Goal: Task Accomplishment & Management: Use online tool/utility

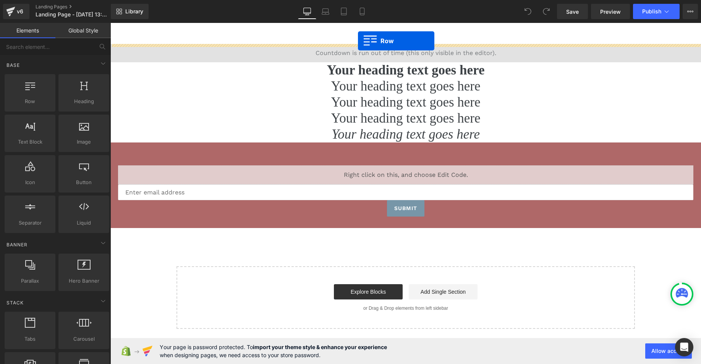
drag, startPoint x: 136, startPoint y: 119, endPoint x: 358, endPoint y: 41, distance: 235.3
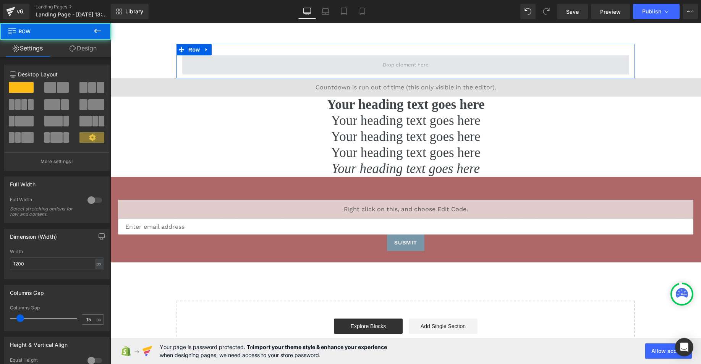
click at [357, 63] on span at bounding box center [405, 64] width 447 height 19
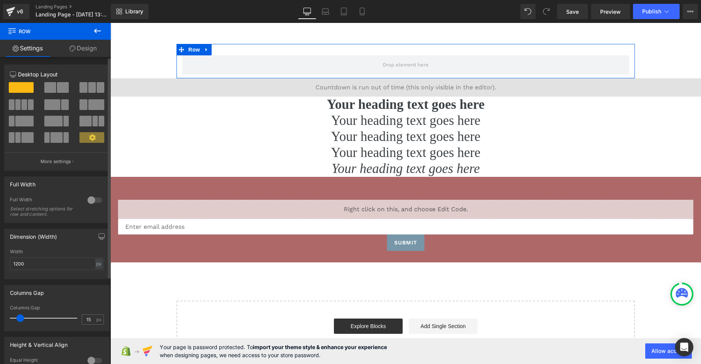
click at [53, 91] on span at bounding box center [50, 87] width 12 height 11
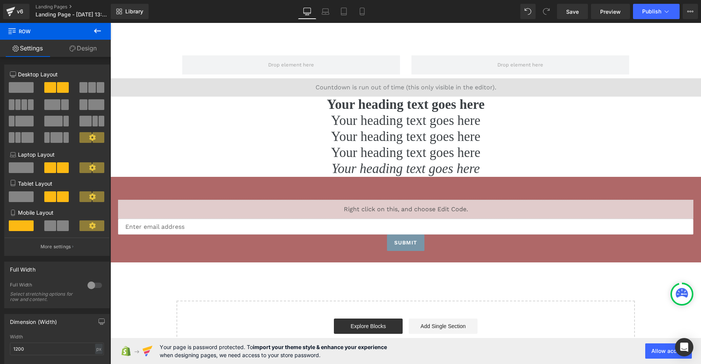
click at [108, 28] on button at bounding box center [97, 31] width 27 height 17
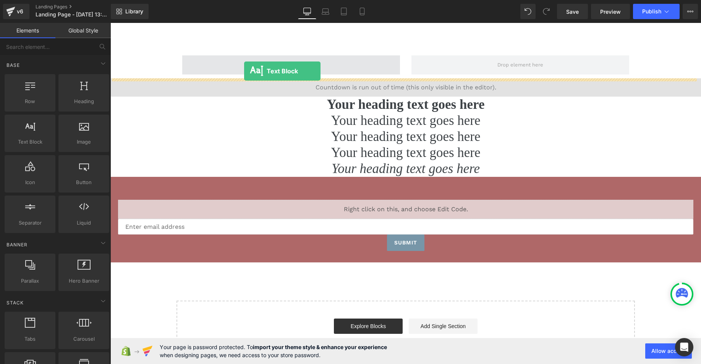
drag, startPoint x: 142, startPoint y: 165, endPoint x: 244, endPoint y: 71, distance: 138.7
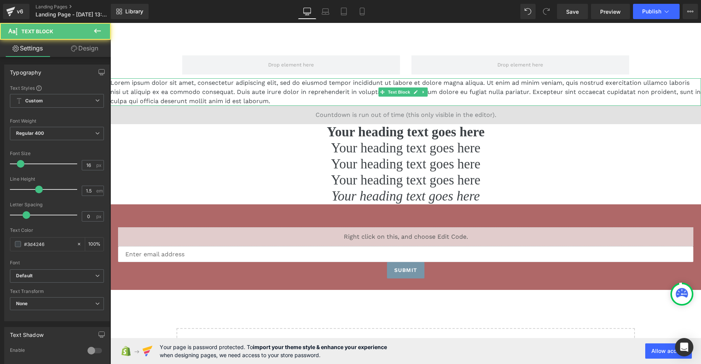
click at [157, 84] on p "Lorem ipsum dolor sit amet, consectetur adipiscing elit, sed do eiusmod tempor …" at bounding box center [405, 92] width 591 height 28
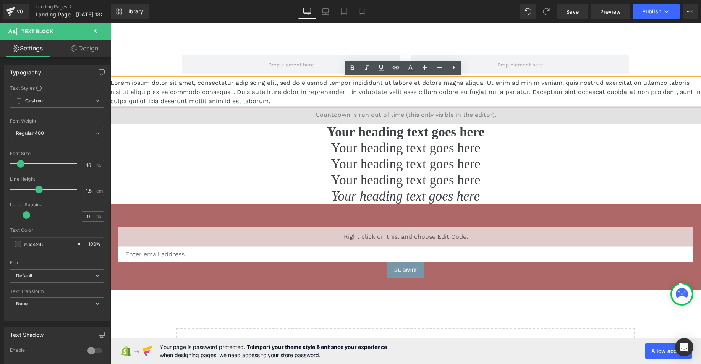
drag, startPoint x: 155, startPoint y: 64, endPoint x: 206, endPoint y: 81, distance: 53.9
click at [155, 64] on div "Row Lorem ipsum dolor sit amet, consectetur adipiscing elit, sed do eiusmod tem…" at bounding box center [405, 217] width 591 height 347
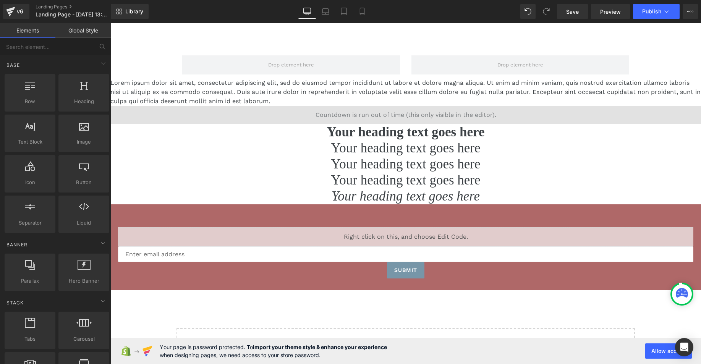
click at [223, 89] on p "Lorem ipsum dolor sit amet, consectetur adipiscing elit, sed do eiusmod tempor …" at bounding box center [405, 92] width 591 height 28
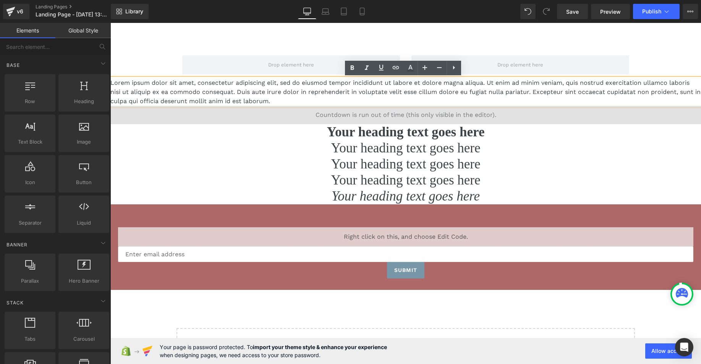
click at [143, 62] on div "Row Lorem ipsum dolor sit amet, consectetur adipiscing elit, sed do eiusmod tem…" at bounding box center [405, 217] width 591 height 347
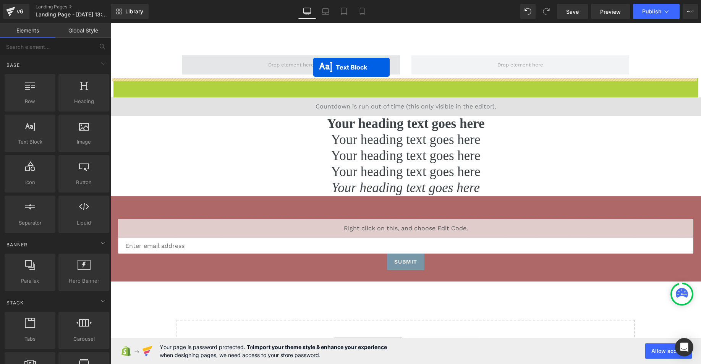
drag, startPoint x: 382, startPoint y: 93, endPoint x: 313, endPoint y: 67, distance: 73.5
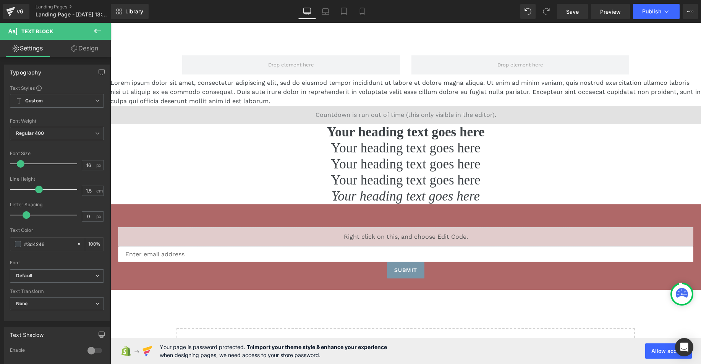
drag, startPoint x: 100, startPoint y: 25, endPoint x: 90, endPoint y: 32, distance: 12.3
click at [100, 25] on button at bounding box center [97, 31] width 27 height 17
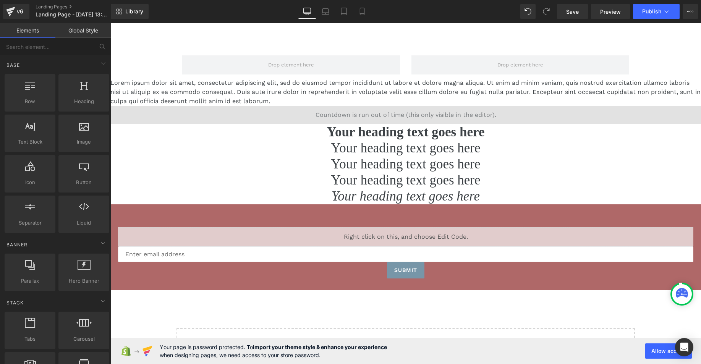
click at [303, 90] on p "Lorem ipsum dolor sit amet, consectetur adipiscing elit, sed do eiusmod tempor …" at bounding box center [405, 92] width 591 height 28
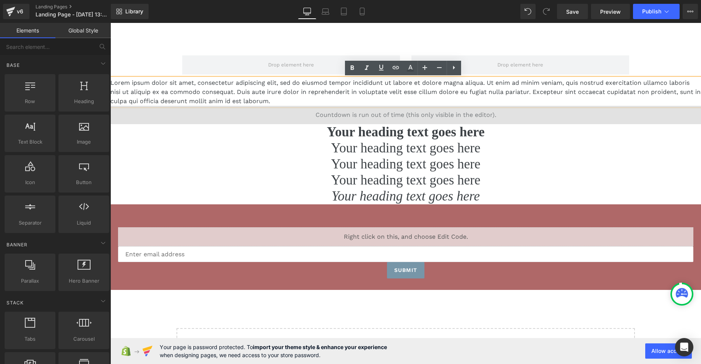
click at [136, 54] on div "Row Lorem ipsum dolor sit amet, consectetur adipiscing elit, sed do eiusmod tem…" at bounding box center [405, 217] width 591 height 347
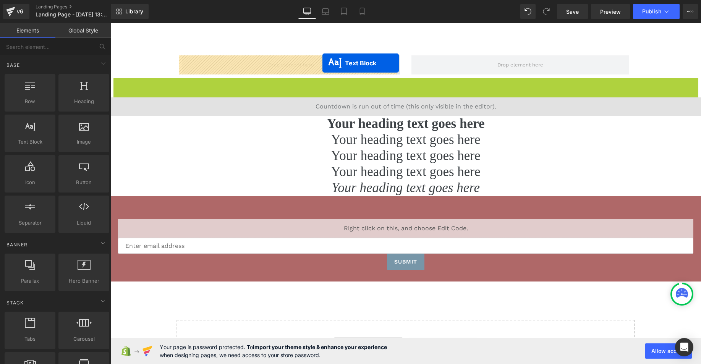
drag, startPoint x: 382, startPoint y: 91, endPoint x: 322, endPoint y: 63, distance: 65.8
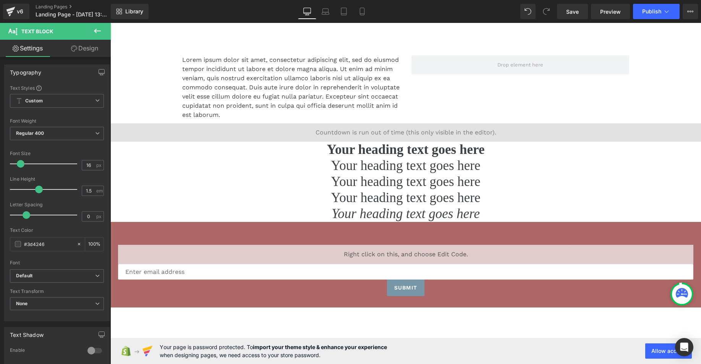
click at [96, 25] on button at bounding box center [97, 31] width 27 height 17
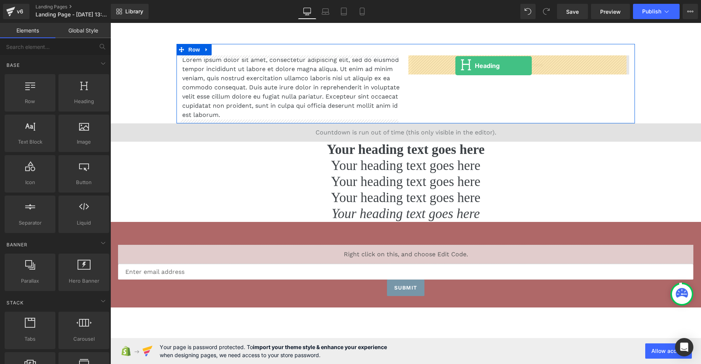
drag, startPoint x: 197, startPoint y: 112, endPoint x: 455, endPoint y: 66, distance: 262.7
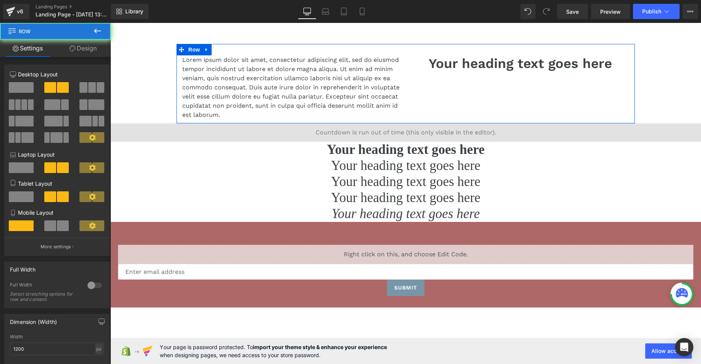
click at [411, 86] on div "Lorem ipsum dolor sit amet, consectetur adipiscing elit, sed do eiusmod tempor …" at bounding box center [406, 83] width 458 height 79
click at [302, 88] on icon at bounding box center [304, 87] width 4 height 5
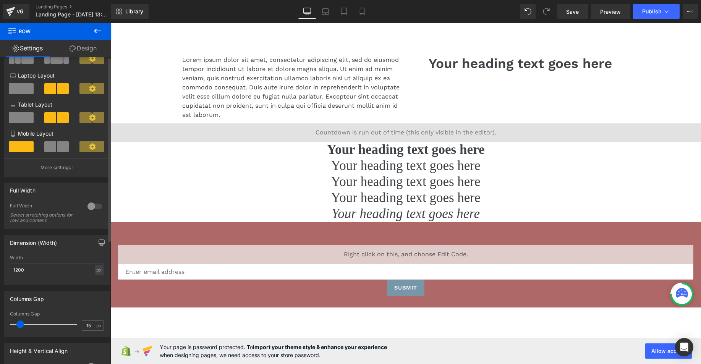
scroll to position [207, 0]
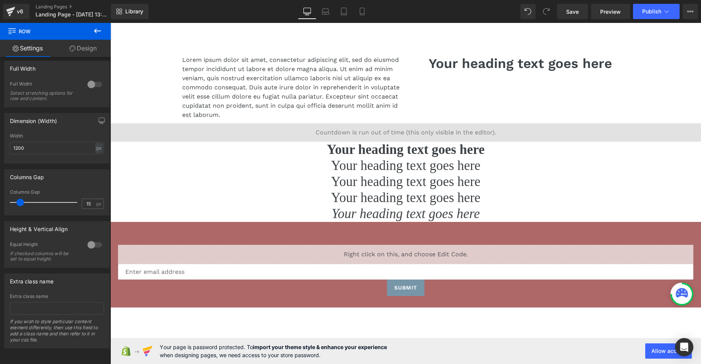
click at [80, 43] on link "Design" at bounding box center [82, 48] width 55 height 17
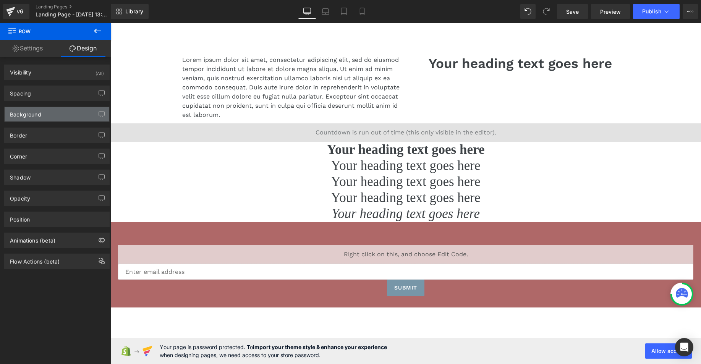
click at [49, 112] on div "Background" at bounding box center [57, 114] width 105 height 15
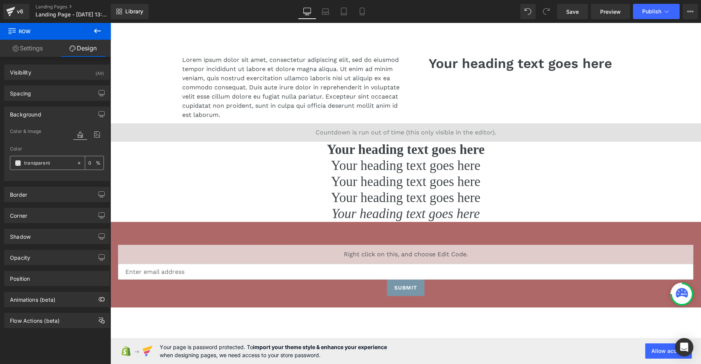
click at [19, 163] on span at bounding box center [18, 163] width 6 height 6
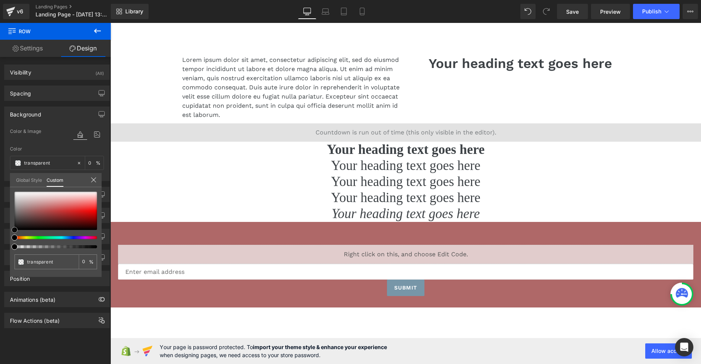
type input "#dd5959"
type input "100"
type input "#dd5959"
type input "100"
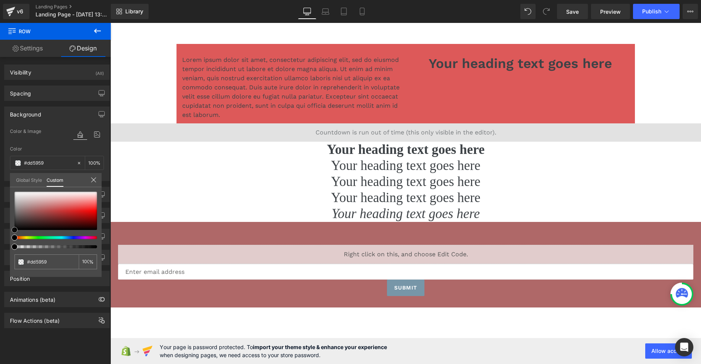
click at [69, 207] on div at bounding box center [56, 211] width 83 height 38
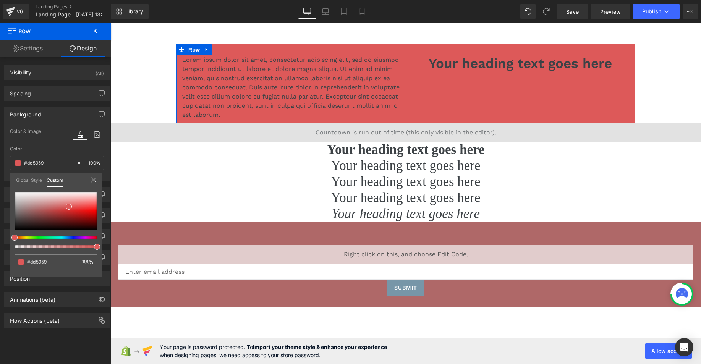
click at [93, 175] on div "Global Style Custom" at bounding box center [56, 180] width 92 height 14
click at [96, 181] on icon at bounding box center [94, 180] width 6 height 6
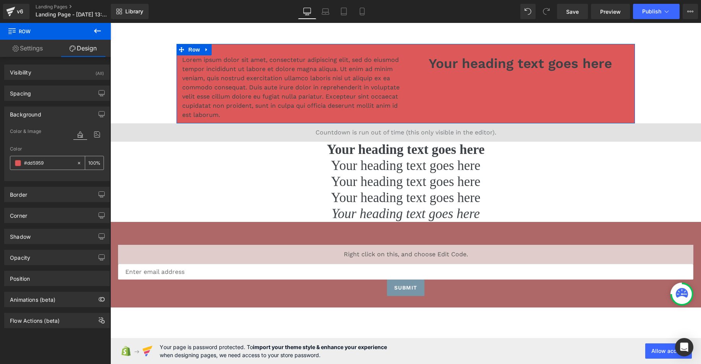
click at [77, 161] on icon at bounding box center [78, 162] width 5 height 5
type input "none"
type input "0"
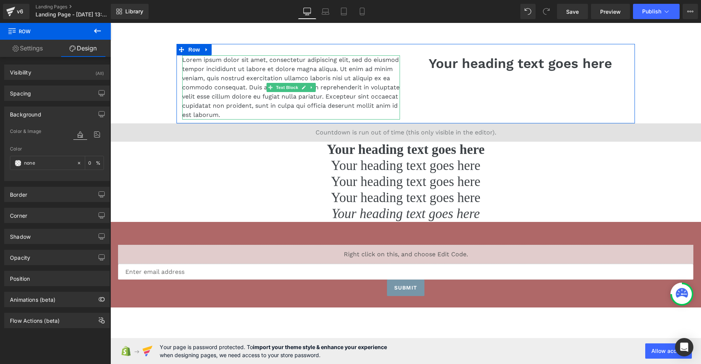
click at [225, 91] on p "Lorem ipsum dolor sit amet, consectetur adipiscing elit, sed do eiusmod tempor …" at bounding box center [291, 87] width 218 height 64
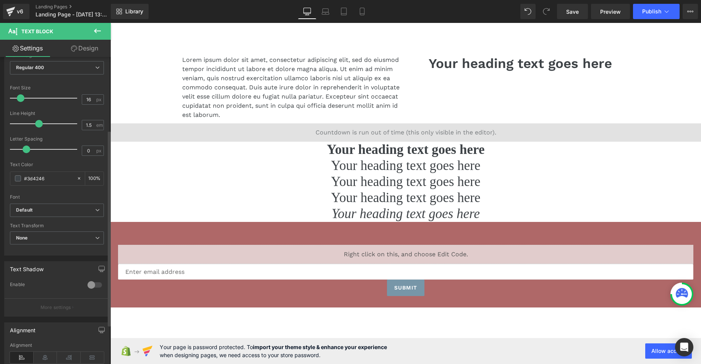
scroll to position [0, 0]
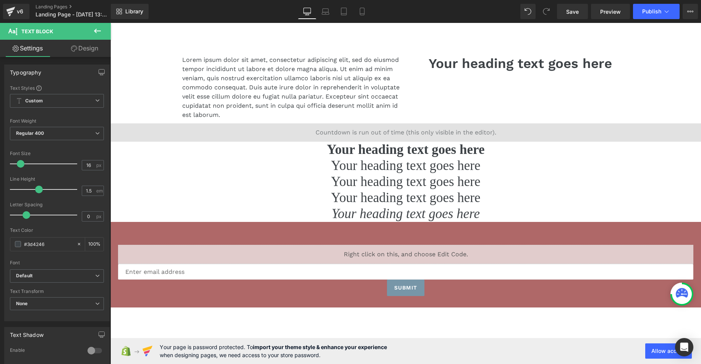
click at [87, 45] on link "Design" at bounding box center [84, 48] width 55 height 17
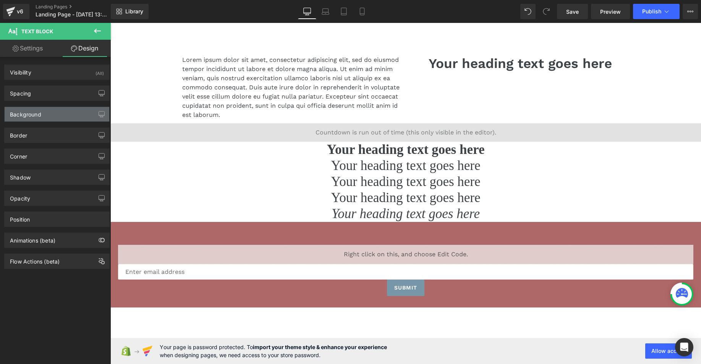
click at [45, 114] on div "Background" at bounding box center [57, 114] width 105 height 15
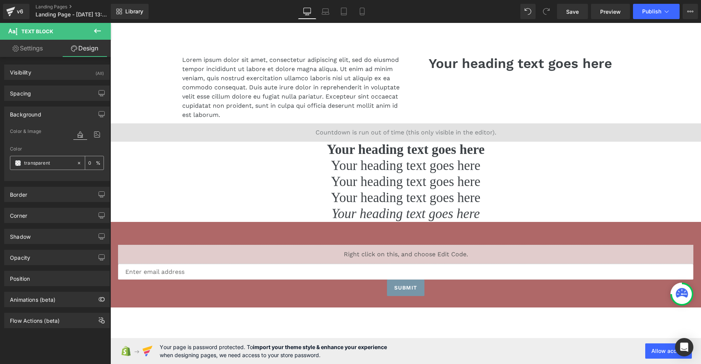
click at [15, 162] on span at bounding box center [18, 163] width 6 height 6
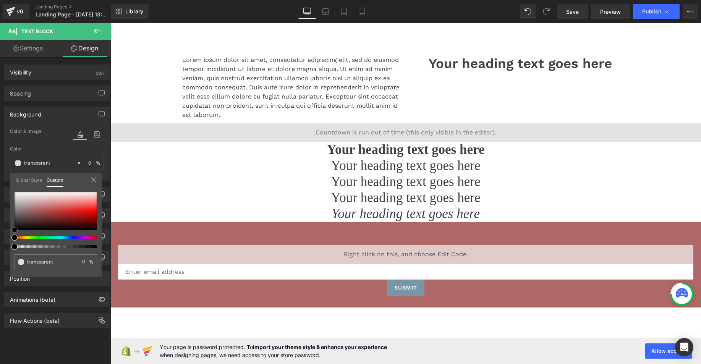
type input "#e8b4b4"
type input "100"
type input "#e8b4b4"
type input "100"
click at [59, 199] on div at bounding box center [56, 211] width 83 height 38
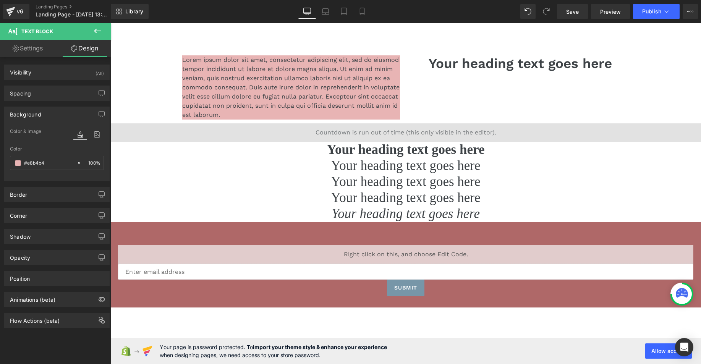
click at [463, 87] on body "Skip to content Submit Close search Home Catalog Lorem ipsum dolor sit amet, co…" at bounding box center [405, 221] width 591 height 397
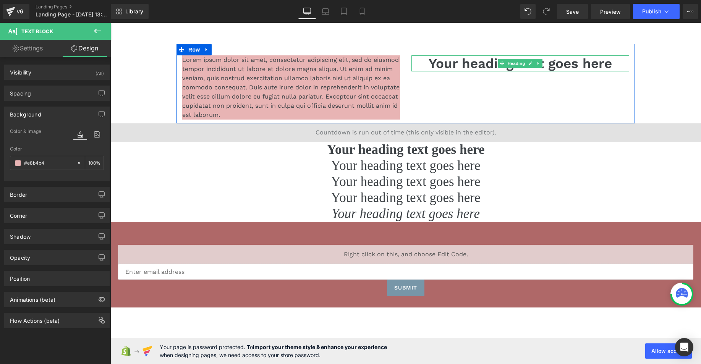
click at [468, 64] on h1 "Your heading text goes here" at bounding box center [520, 63] width 218 height 16
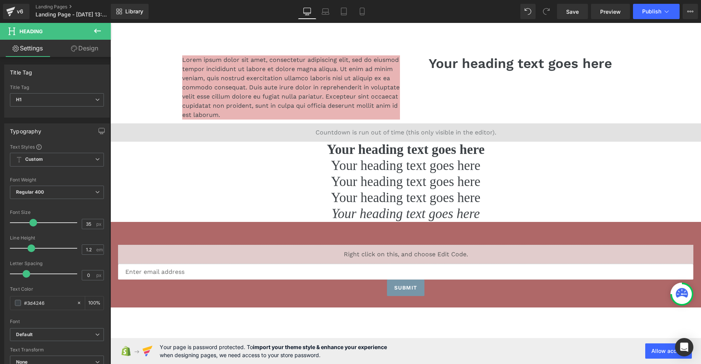
click at [86, 50] on link "Design" at bounding box center [84, 48] width 55 height 17
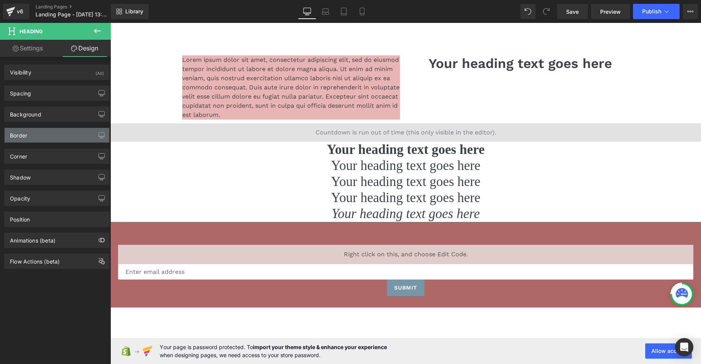
type input "transparent"
type input "0"
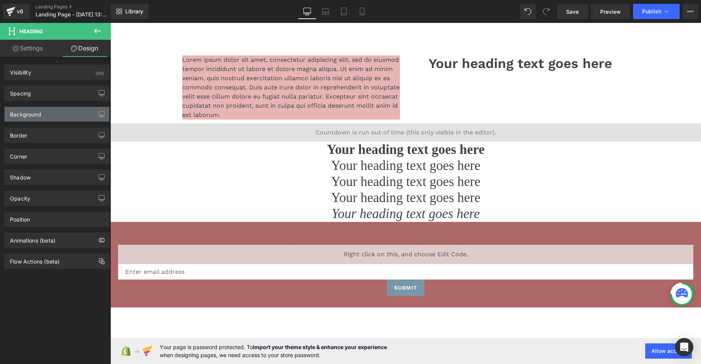
click at [28, 118] on div "Background" at bounding box center [57, 114] width 105 height 15
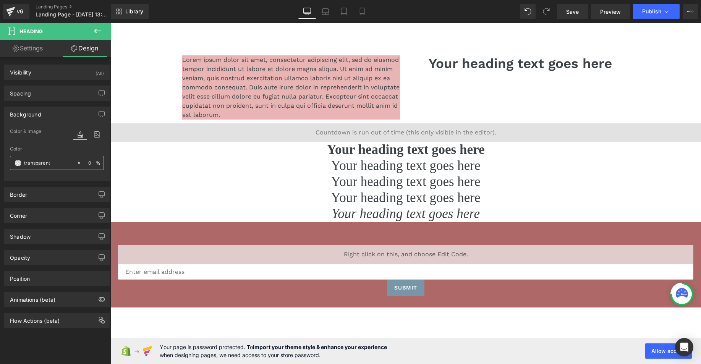
click at [20, 163] on span at bounding box center [18, 163] width 6 height 6
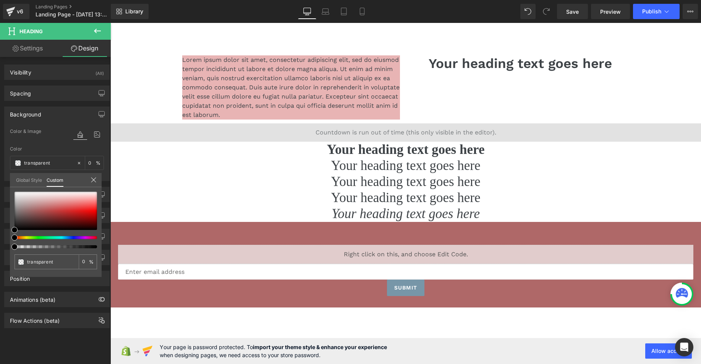
click at [41, 235] on div at bounding box center [56, 220] width 83 height 57
type input "#000000"
type input "100"
type input "#000000"
type input "100"
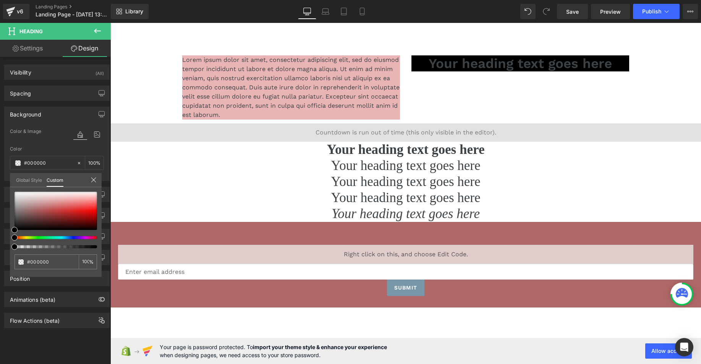
click at [39, 238] on div at bounding box center [52, 237] width 83 height 3
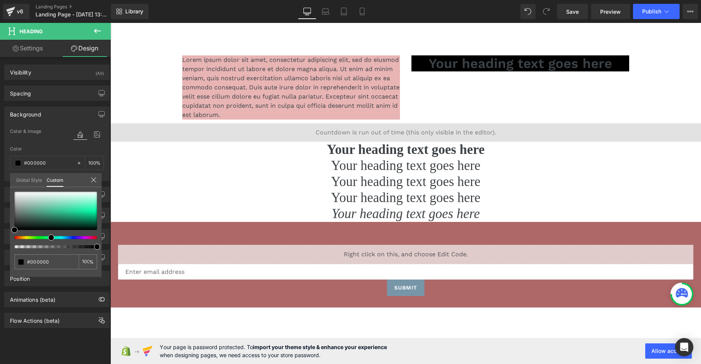
click at [48, 237] on div at bounding box center [52, 237] width 83 height 3
click at [48, 237] on span at bounding box center [51, 238] width 6 height 6
type input "#adefd9"
click at [72, 199] on div at bounding box center [56, 211] width 83 height 38
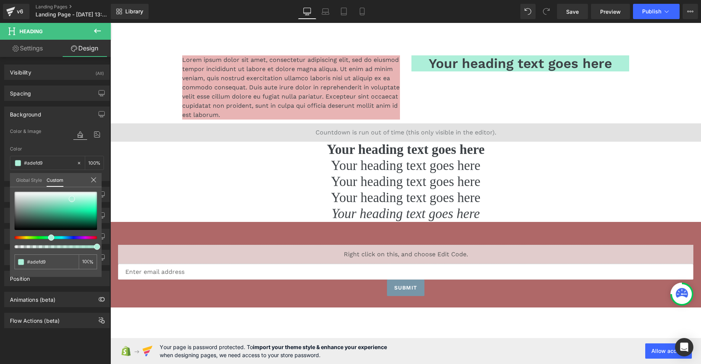
click at [435, 97] on body "Skip to content Submit Close search Home Catalog Lorem ipsum dolor sit amet, co…" at bounding box center [405, 221] width 591 height 397
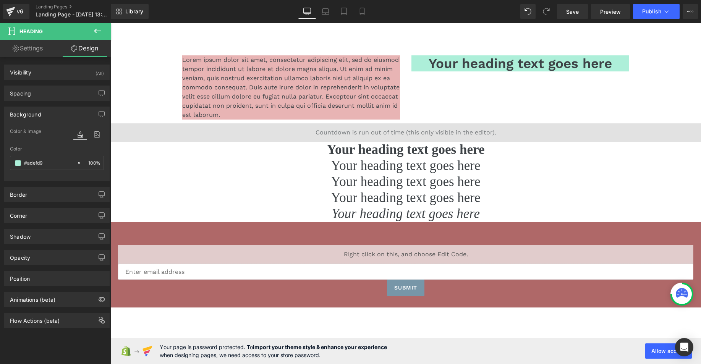
click at [97, 29] on icon at bounding box center [97, 31] width 7 height 5
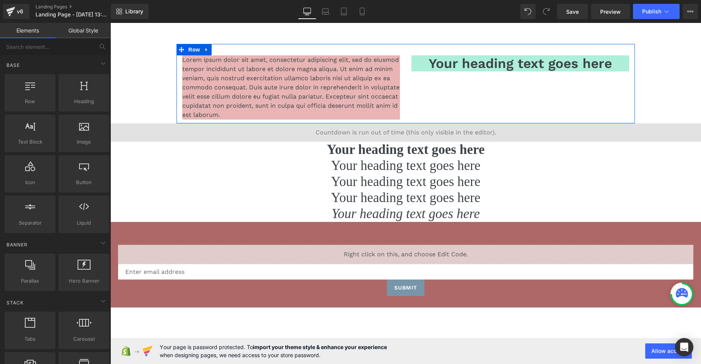
click at [407, 85] on div "Lorem ipsum dolor sit amet, consectetur adipiscing elit, sed do eiusmod tempor …" at bounding box center [406, 83] width 458 height 79
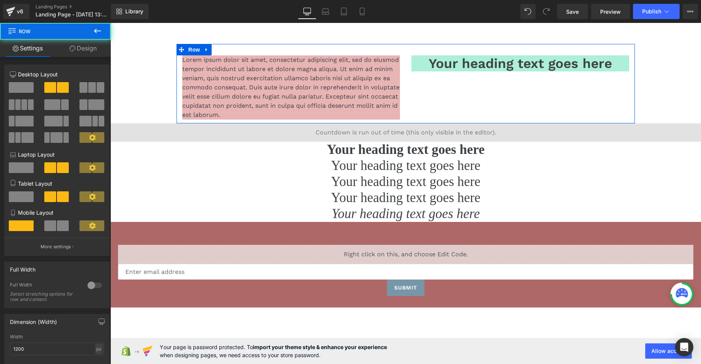
click at [403, 93] on div "Lorem ipsum dolor sit amet, consectetur adipiscing elit, sed do eiusmod tempor …" at bounding box center [406, 83] width 458 height 79
click at [80, 48] on link "Design" at bounding box center [82, 48] width 55 height 17
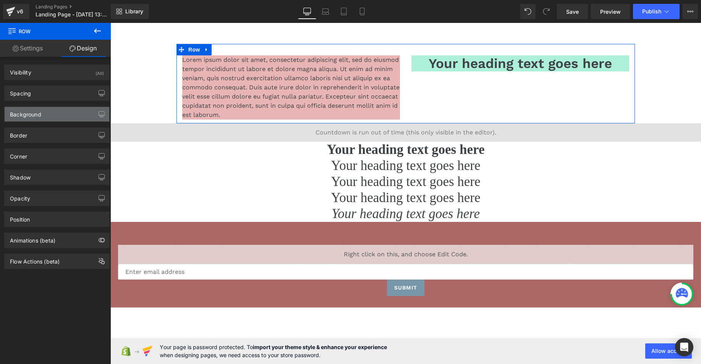
click at [30, 116] on div "Background" at bounding box center [25, 112] width 31 height 11
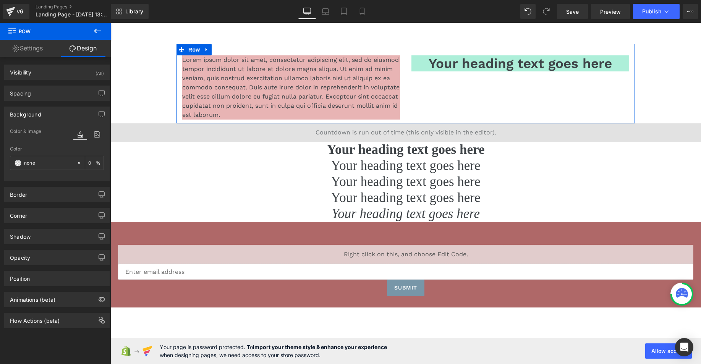
click at [27, 40] on link "Settings" at bounding box center [27, 48] width 55 height 17
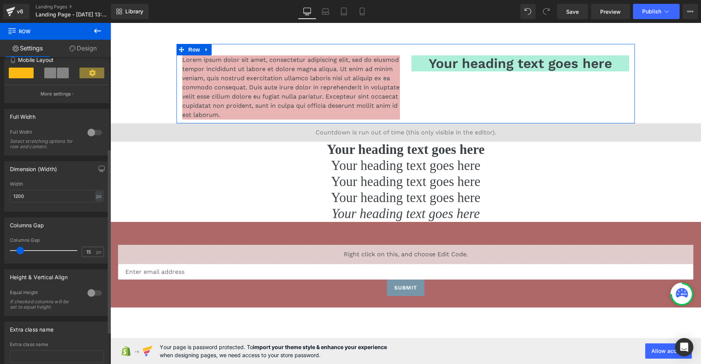
scroll to position [207, 0]
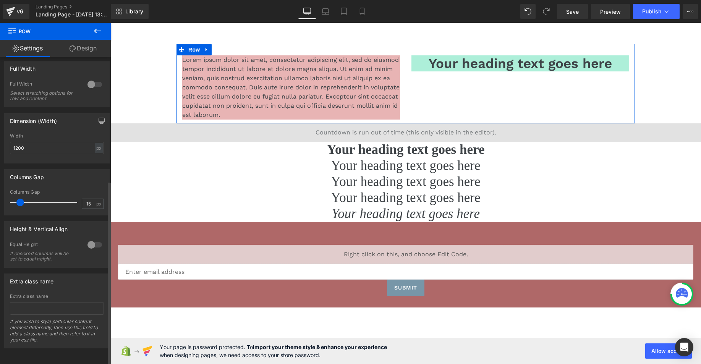
click at [92, 240] on div at bounding box center [95, 245] width 18 height 12
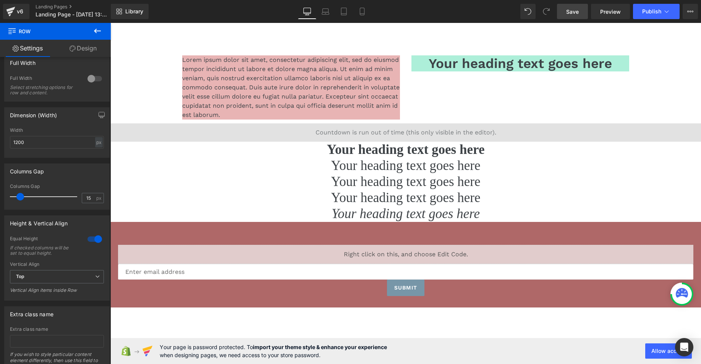
click at [573, 11] on span "Save" at bounding box center [572, 12] width 13 height 8
click at [602, 15] on span "Preview" at bounding box center [610, 12] width 21 height 8
click at [609, 13] on span "Preview" at bounding box center [610, 12] width 21 height 8
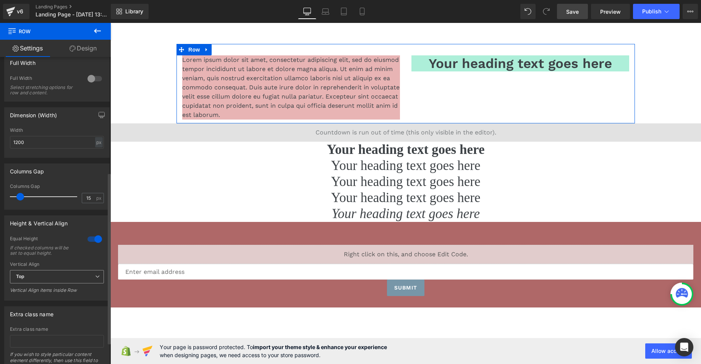
click at [91, 277] on span "Top" at bounding box center [57, 276] width 94 height 13
click at [67, 300] on li "Middle" at bounding box center [55, 301] width 91 height 11
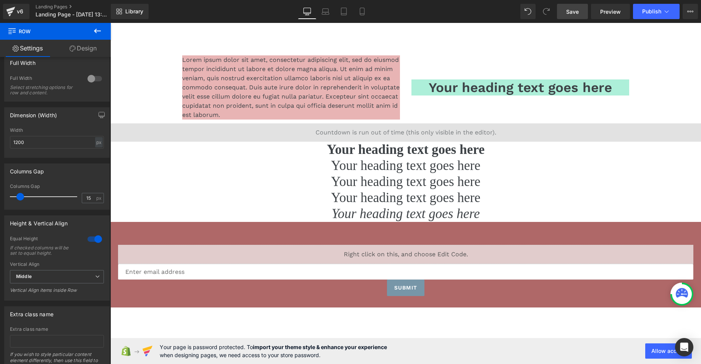
click at [568, 11] on span "Save" at bounding box center [572, 12] width 13 height 8
click at [612, 13] on span "Preview" at bounding box center [610, 12] width 21 height 8
